Goal: Task Accomplishment & Management: Manage account settings

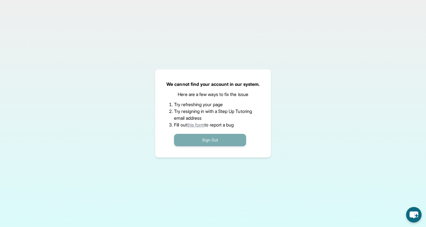
click at [209, 138] on button "Sign Out" at bounding box center [210, 140] width 72 height 12
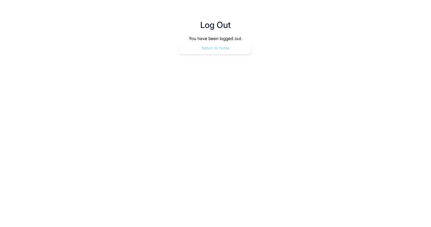
click at [214, 47] on button "Return to home" at bounding box center [215, 48] width 72 height 12
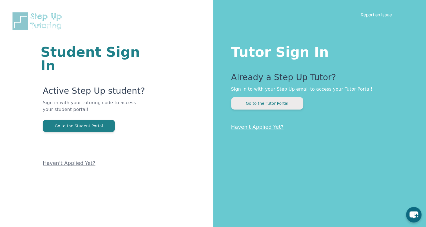
click at [263, 102] on button "Go to the Tutor Portal" at bounding box center [267, 103] width 72 height 12
